Goal: Information Seeking & Learning: Check status

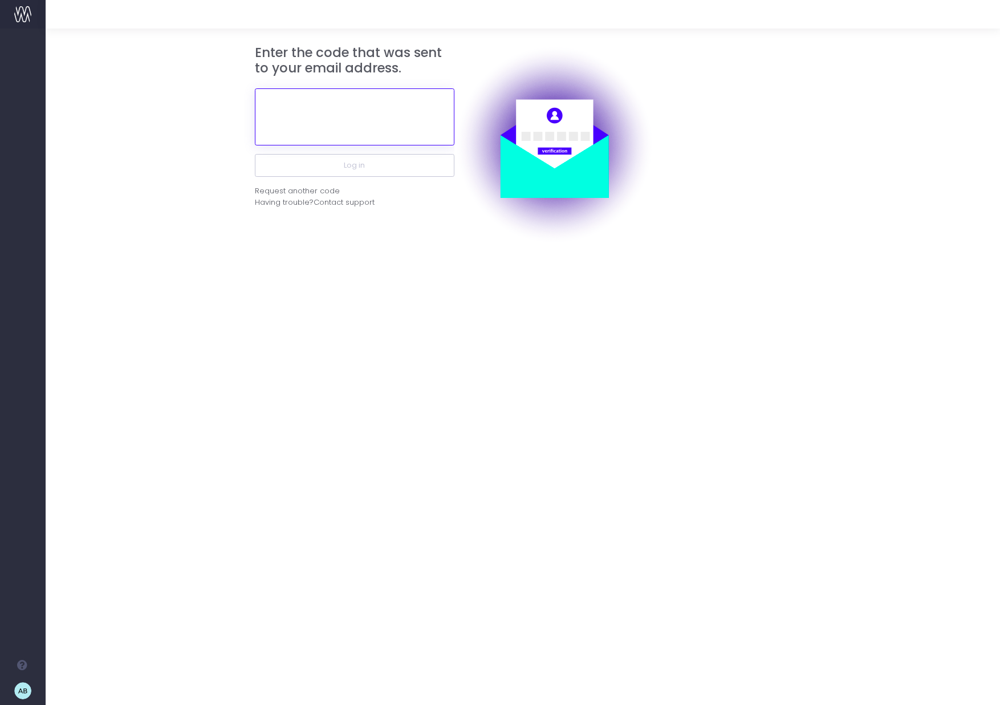
click at [300, 118] on input "text" at bounding box center [355, 116] width 200 height 57
type input "629137"
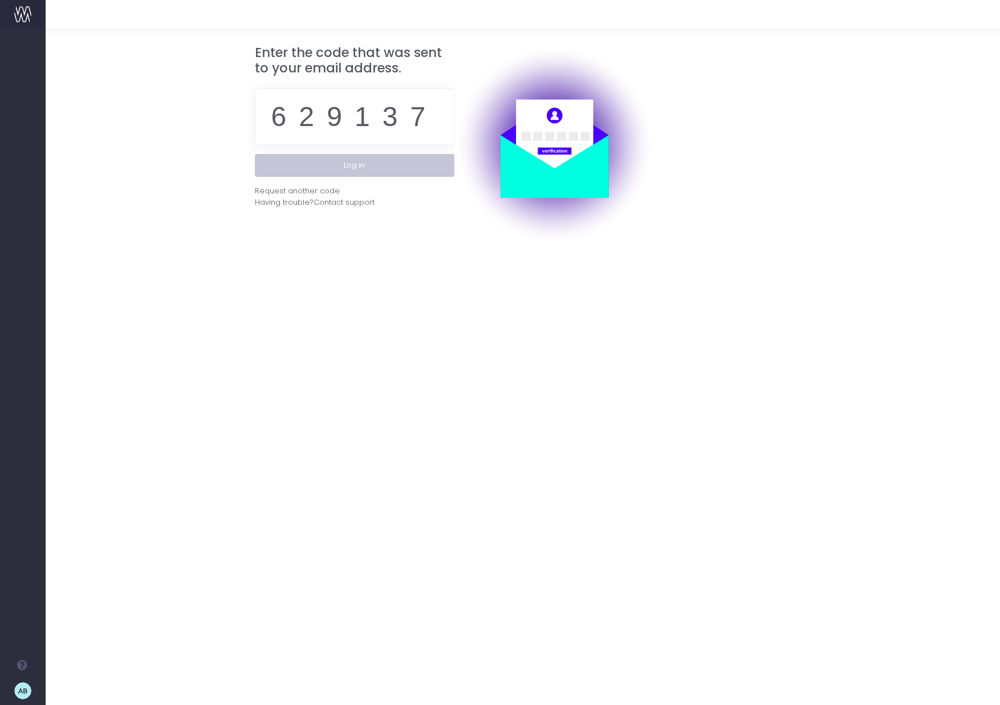
click at [347, 162] on button "Log in" at bounding box center [355, 165] width 200 height 23
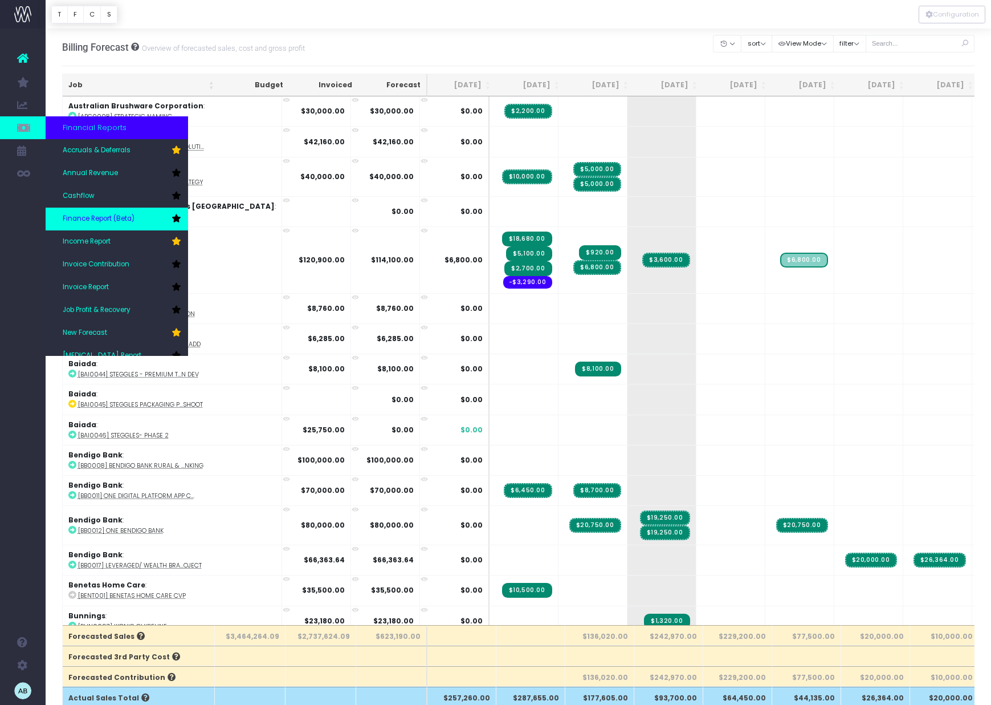
click at [92, 215] on span "Finance Report (Beta)" at bounding box center [99, 219] width 72 height 10
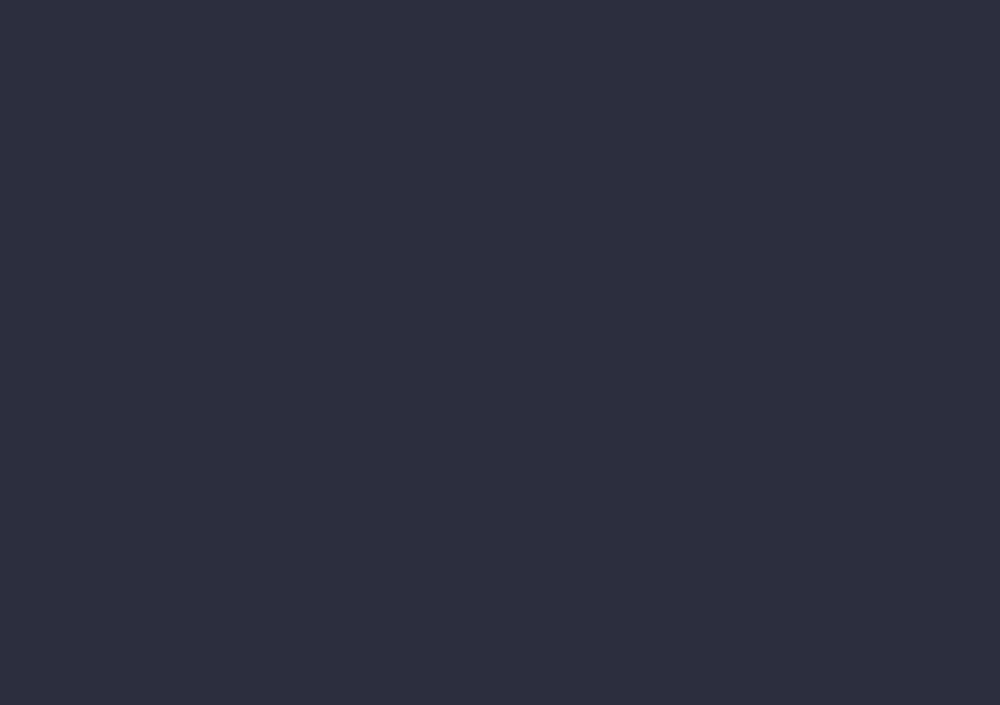
select select "finances"
select select "job"
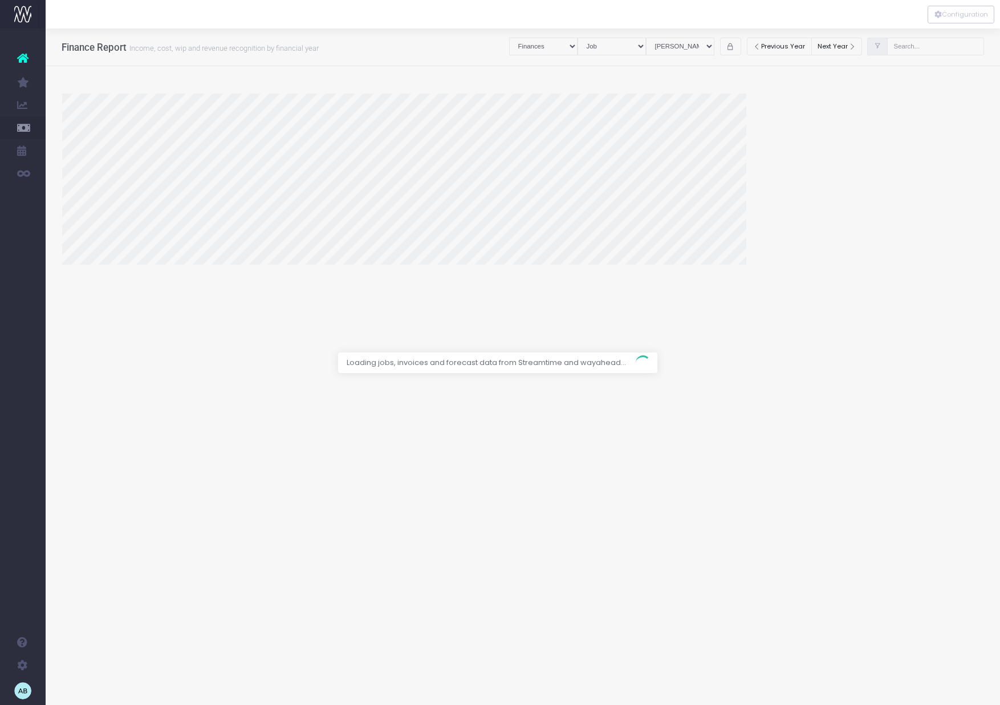
select select "revrec"
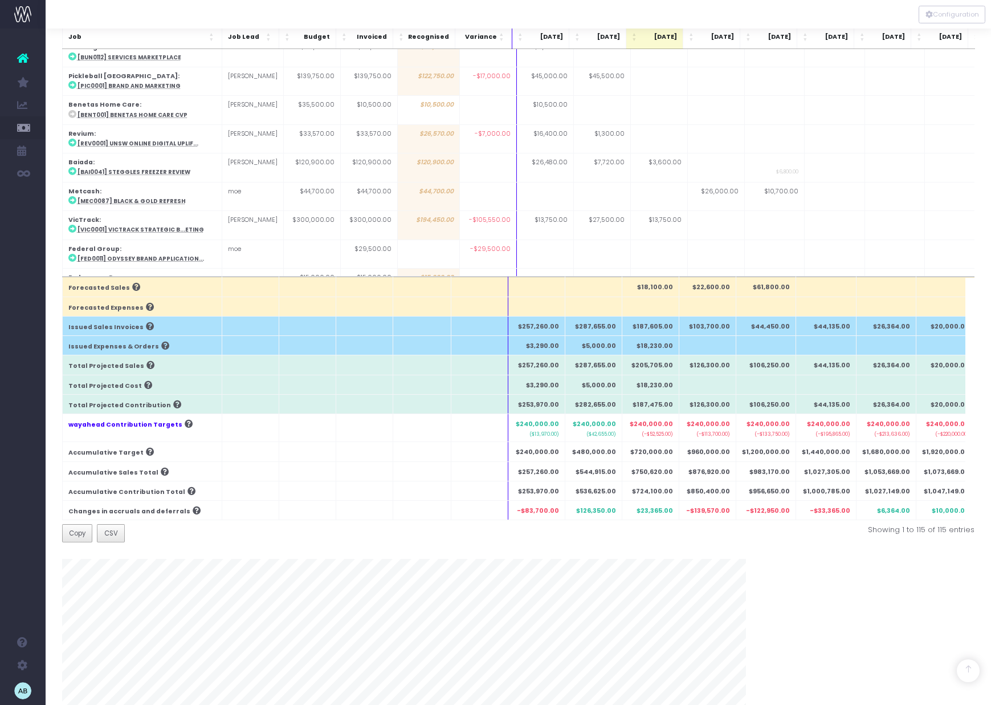
scroll to position [297, 0]
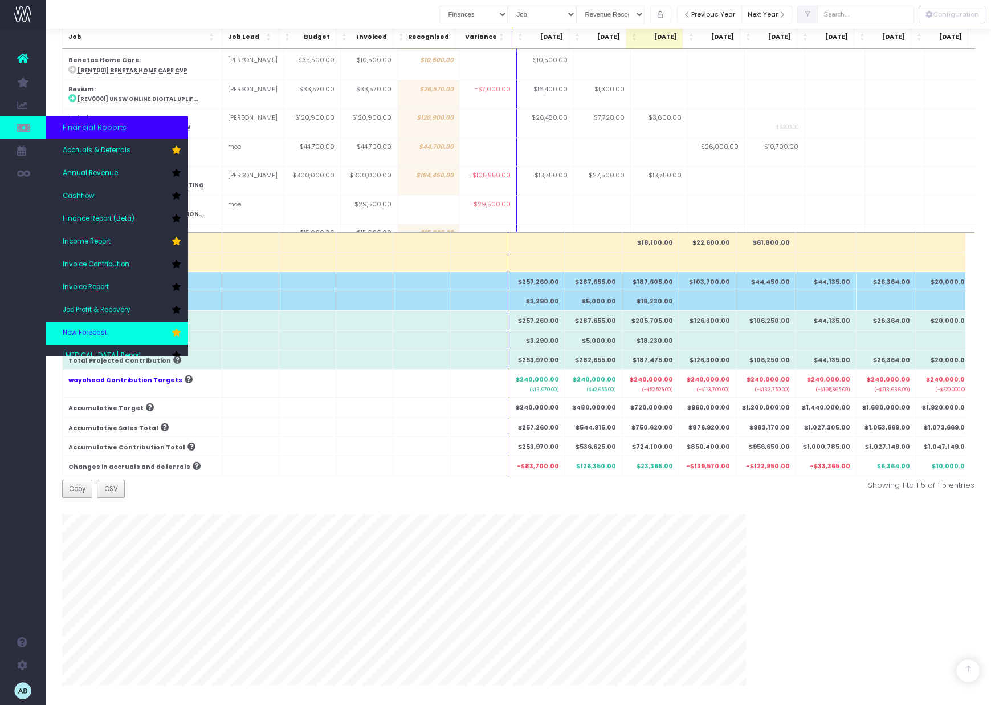
click at [93, 332] on span "New Forecast" at bounding box center [85, 333] width 44 height 10
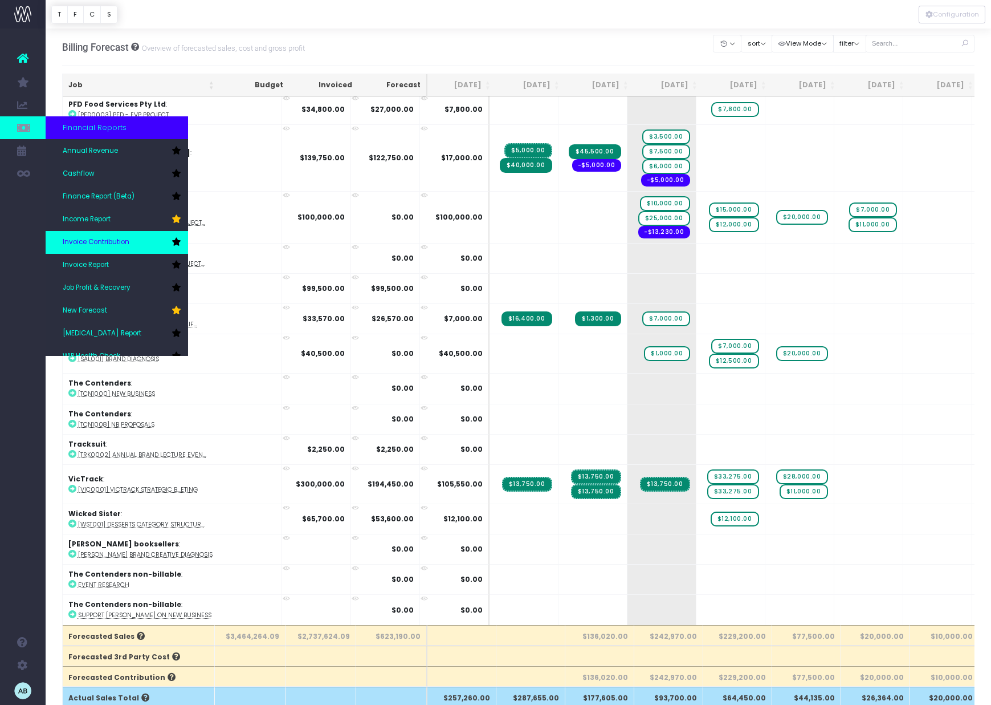
scroll to position [19, 0]
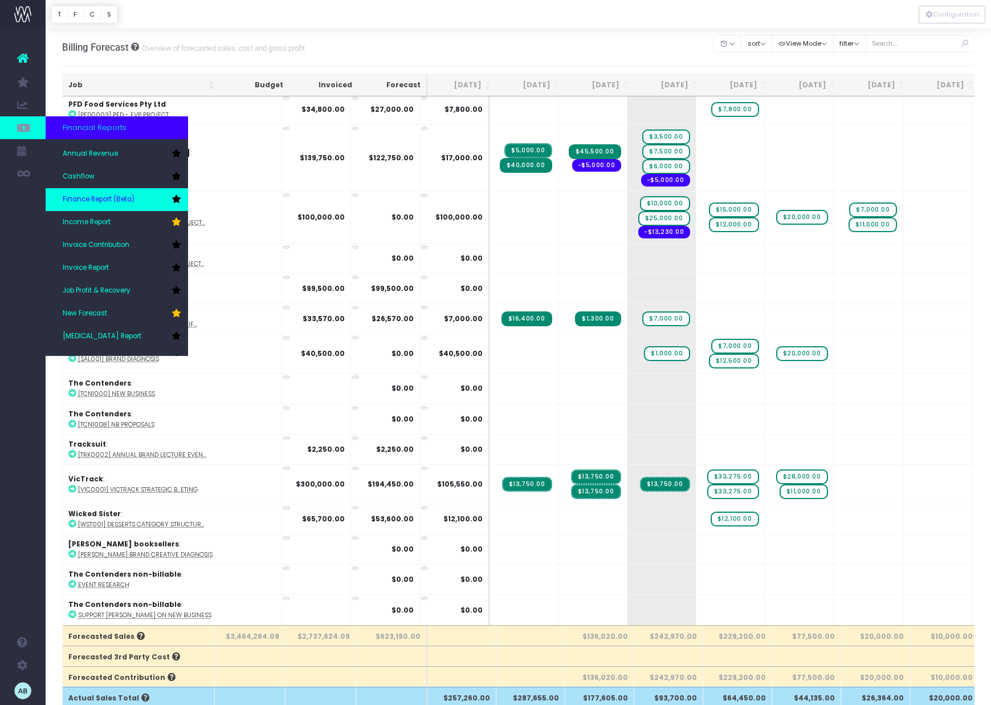
click at [116, 205] on link "Finance Report (Beta)" at bounding box center [117, 199] width 143 height 23
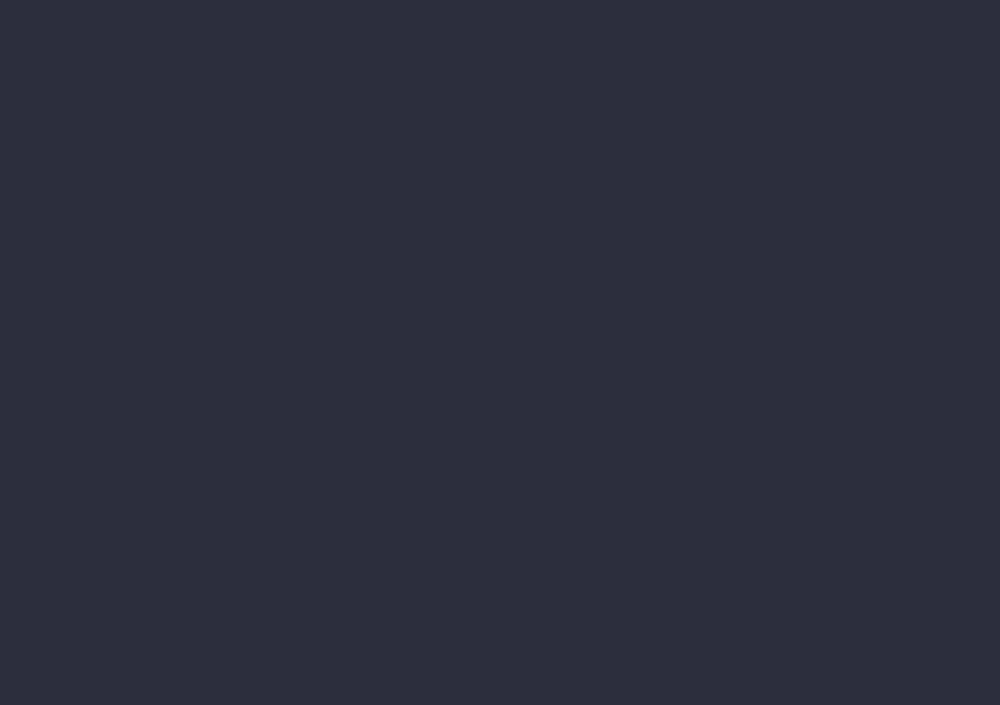
select select "finances"
select select "job"
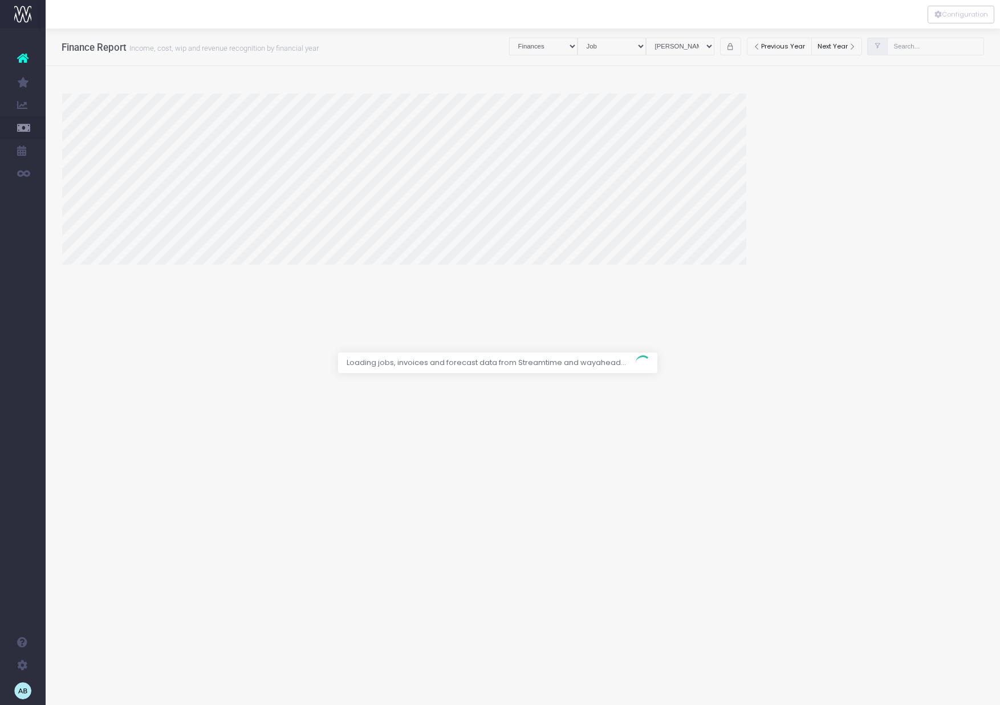
select select "revrec"
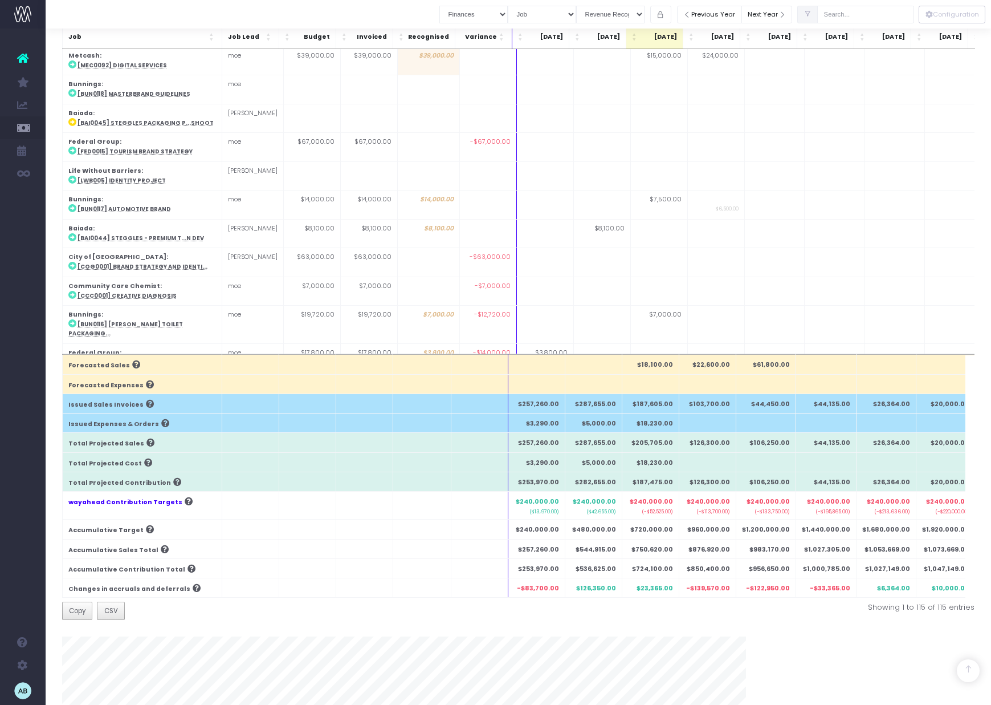
scroll to position [178, 0]
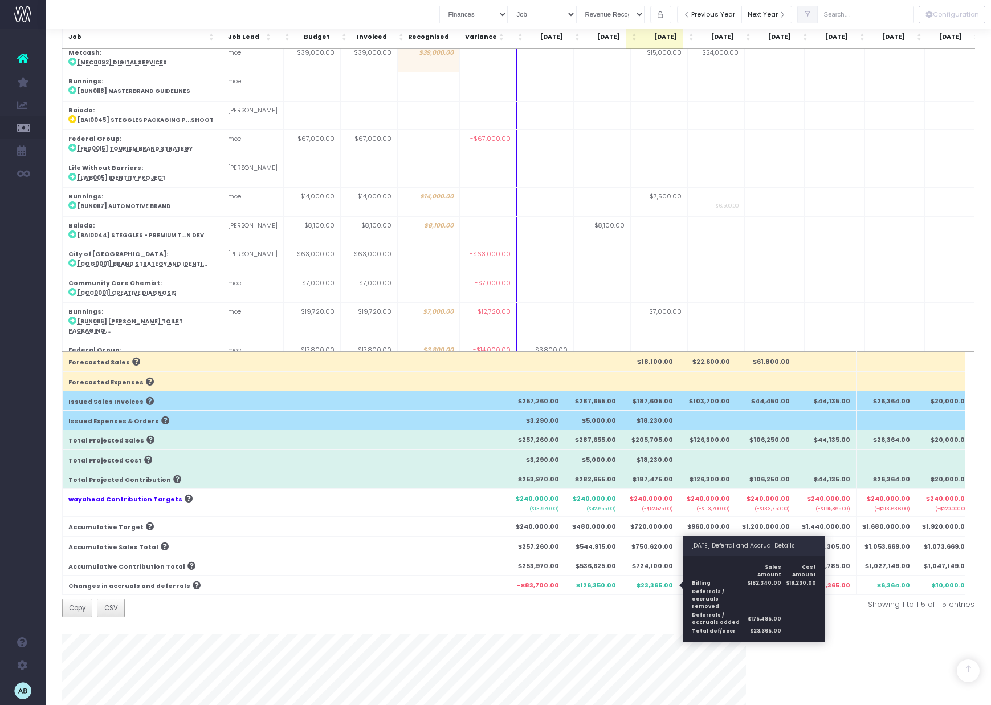
click at [652, 585] on span "$23,365.00" at bounding box center [655, 585] width 36 height 9
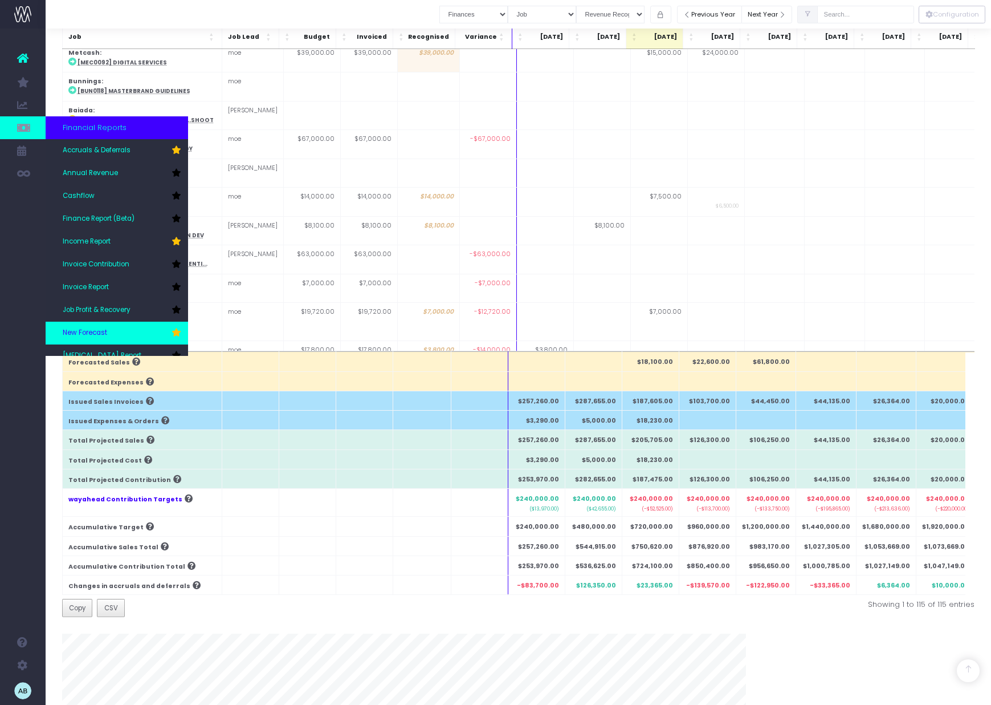
click at [113, 327] on link "New Forecast" at bounding box center [117, 333] width 143 height 23
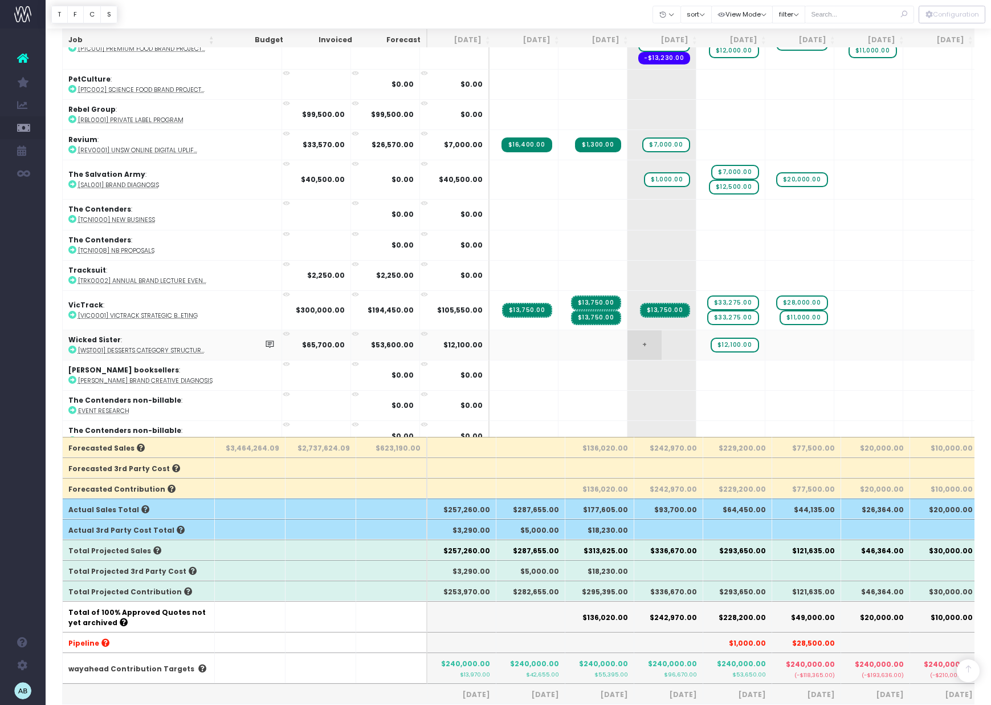
scroll to position [2153, 0]
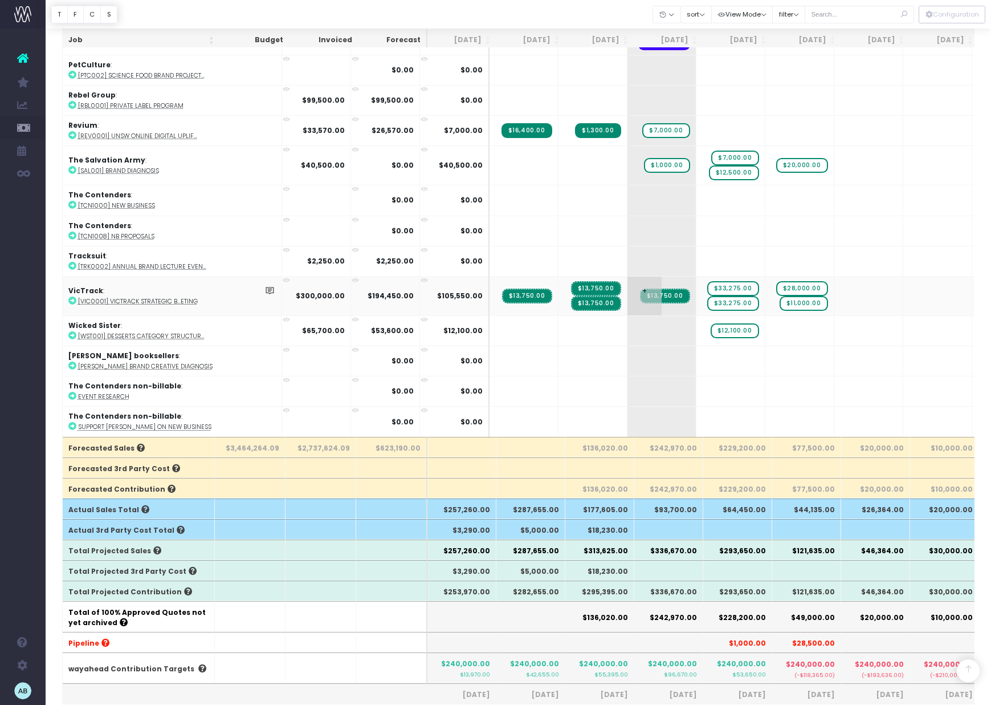
click at [640, 288] on span "$13,750.00" at bounding box center [665, 295] width 50 height 15
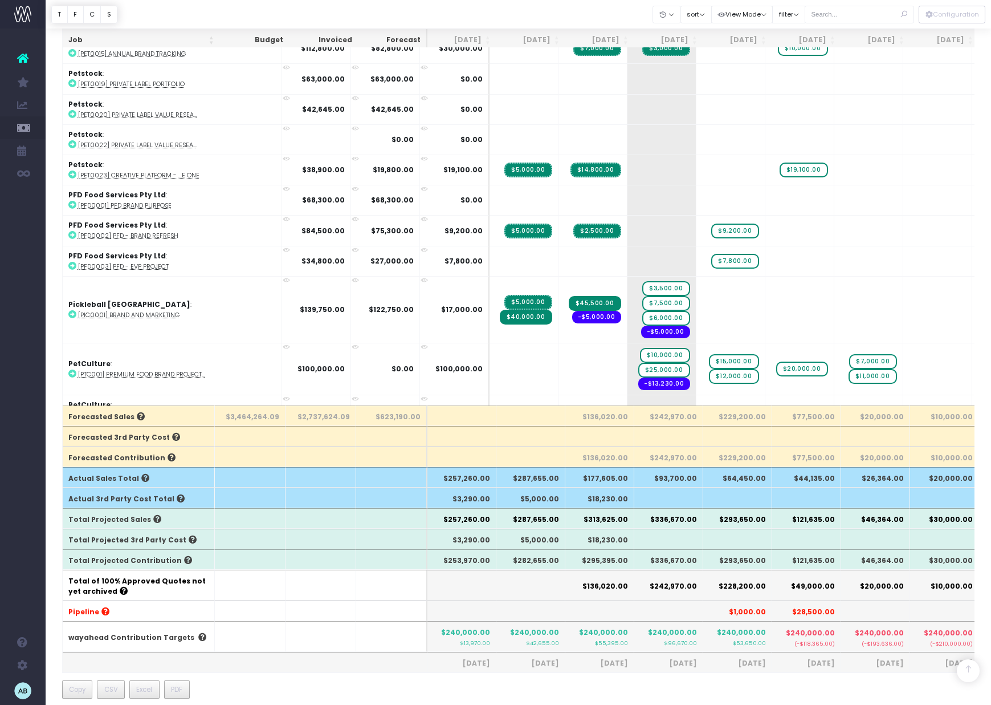
scroll to position [1534, 0]
